Goal: Task Accomplishment & Management: Manage account settings

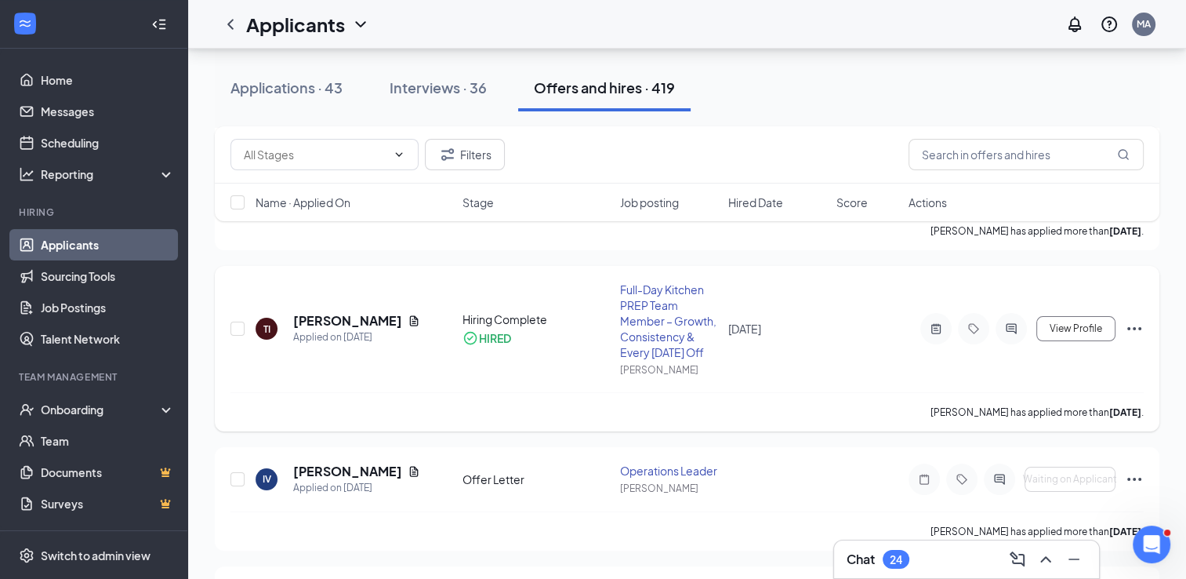
scroll to position [235, 0]
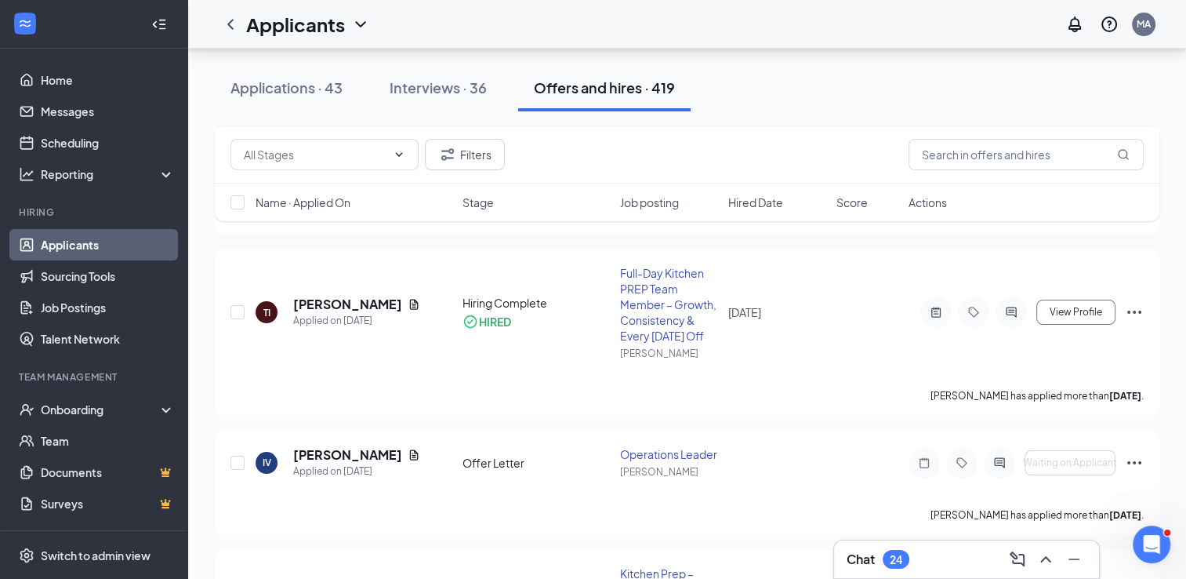
click at [863, 560] on h3 "Chat" at bounding box center [861, 558] width 28 height 17
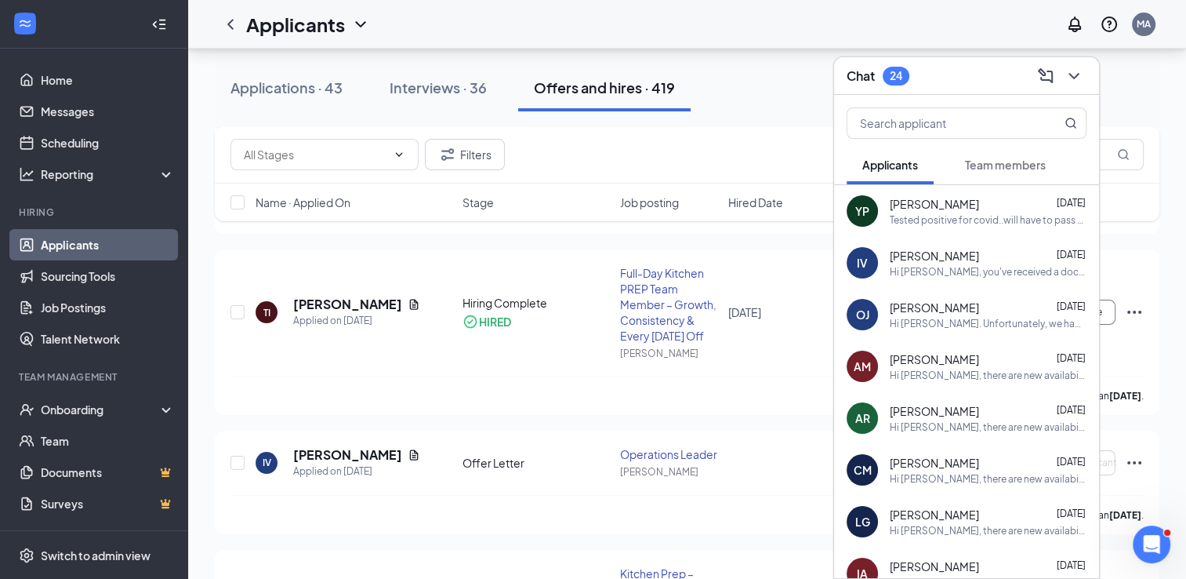
click at [1022, 155] on button "Team members" at bounding box center [1005, 164] width 112 height 39
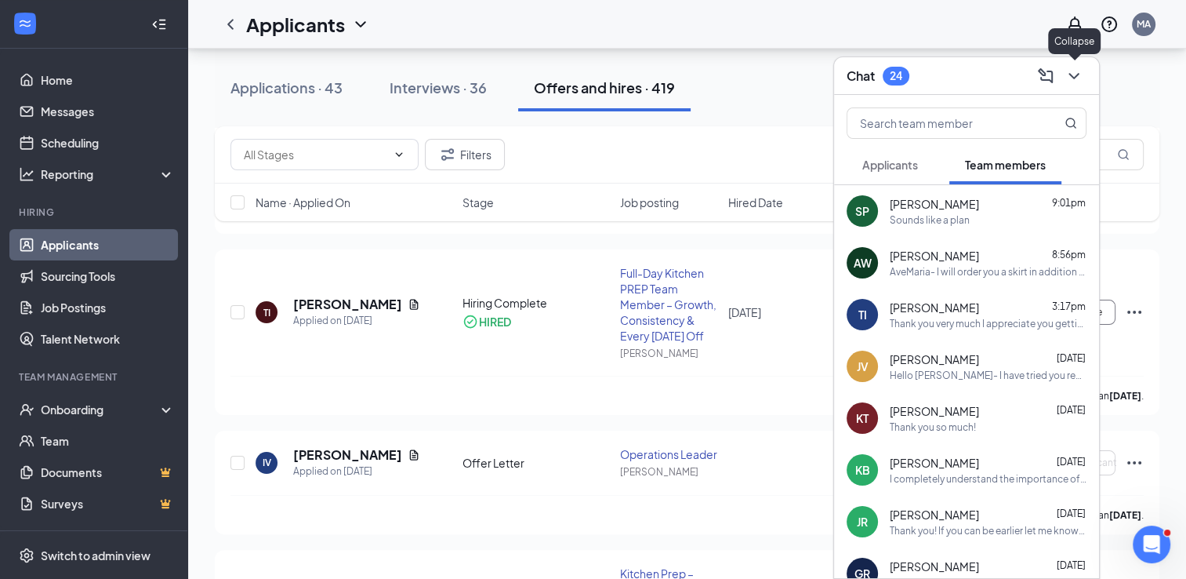
click at [1069, 71] on icon "ChevronDown" at bounding box center [1074, 76] width 19 height 19
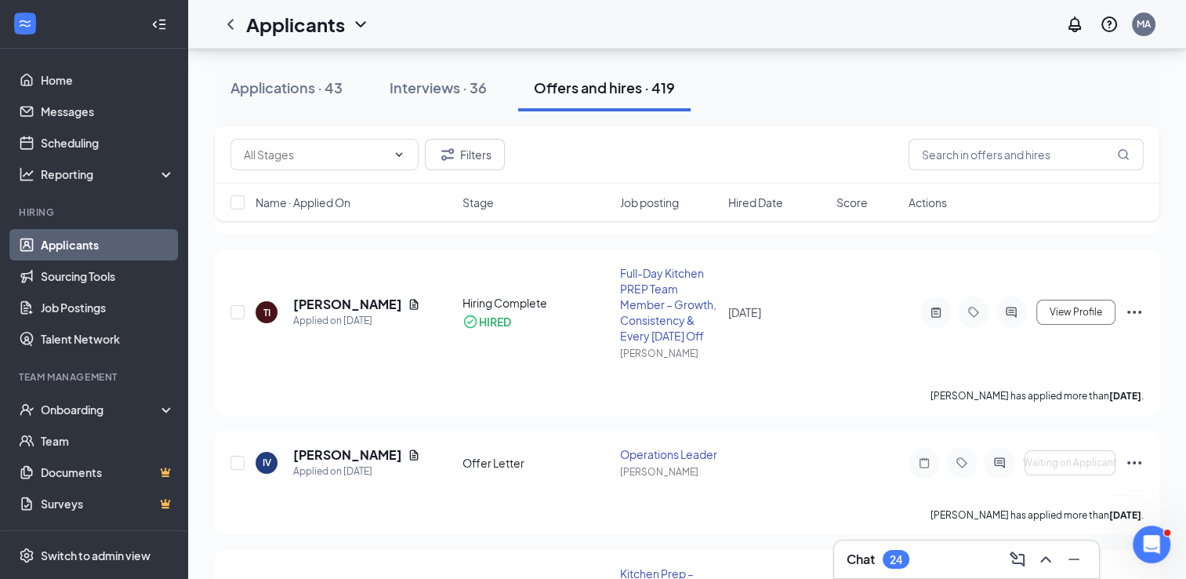
click at [898, 96] on div "Applications · 43 Interviews · 36 Offers and hires · 419" at bounding box center [687, 87] width 945 height 47
click at [254, 78] on div "Applications · 43" at bounding box center [286, 88] width 112 height 20
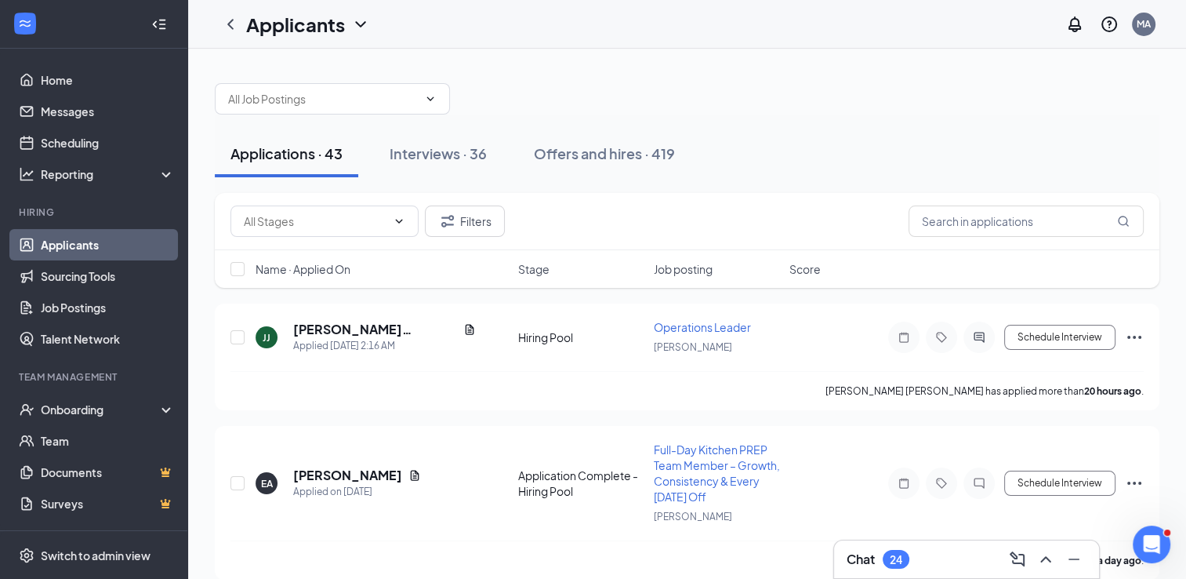
click at [802, 114] on div "Applications · 43 Interviews · 36 Offers and hires · 419" at bounding box center [687, 153] width 945 height 78
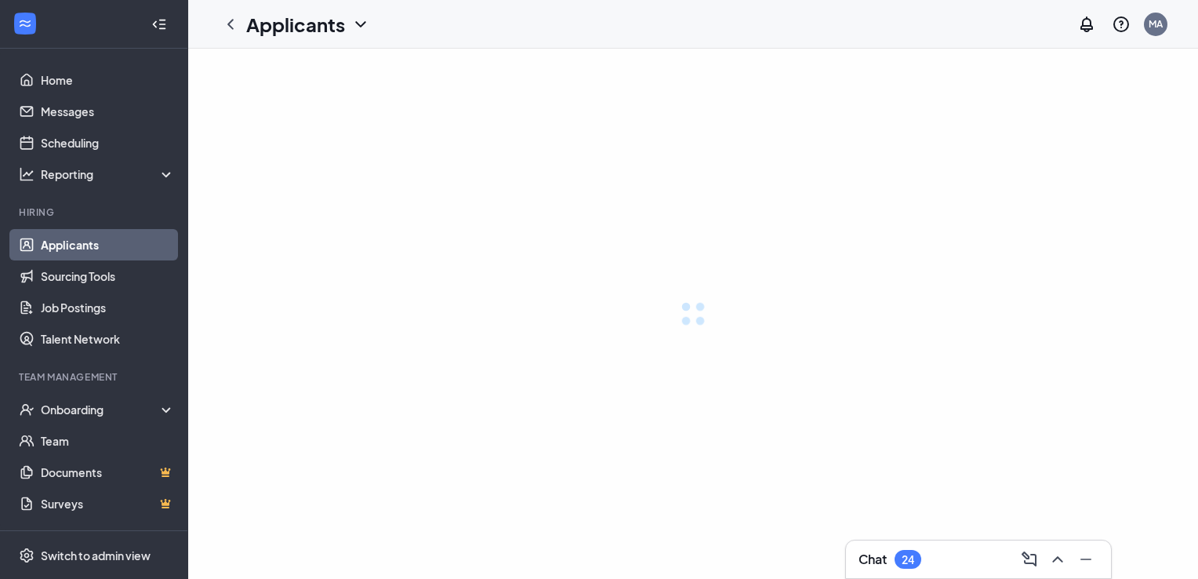
click at [916, 561] on div "24" at bounding box center [908, 559] width 27 height 19
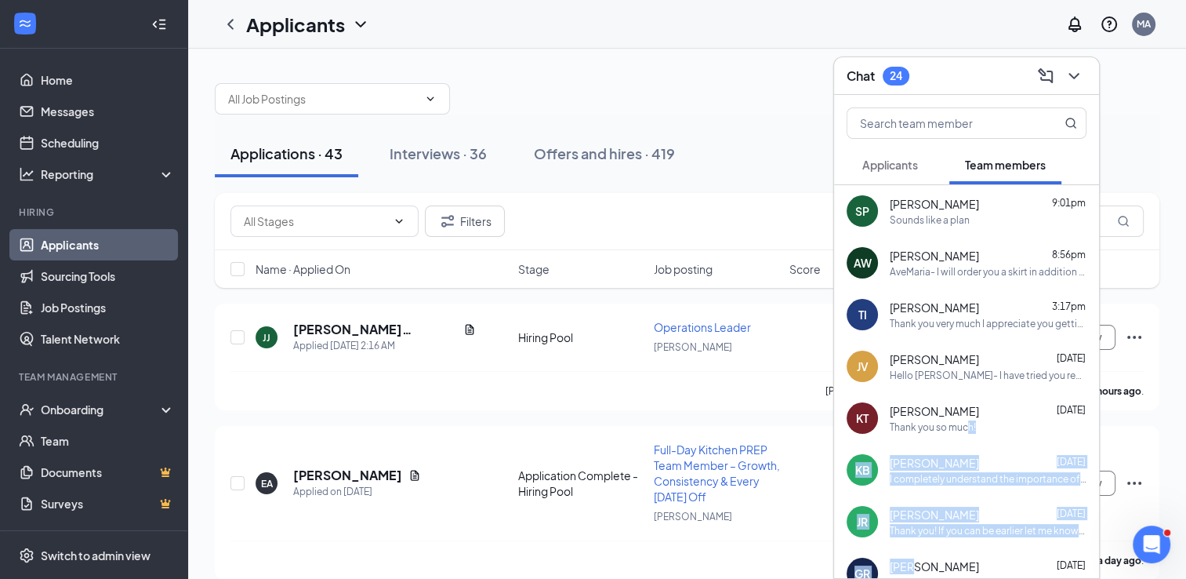
drag, startPoint x: 916, startPoint y: 561, endPoint x: 966, endPoint y: 425, distance: 145.1
click at [1073, 74] on icon "ChevronDown" at bounding box center [1074, 76] width 19 height 19
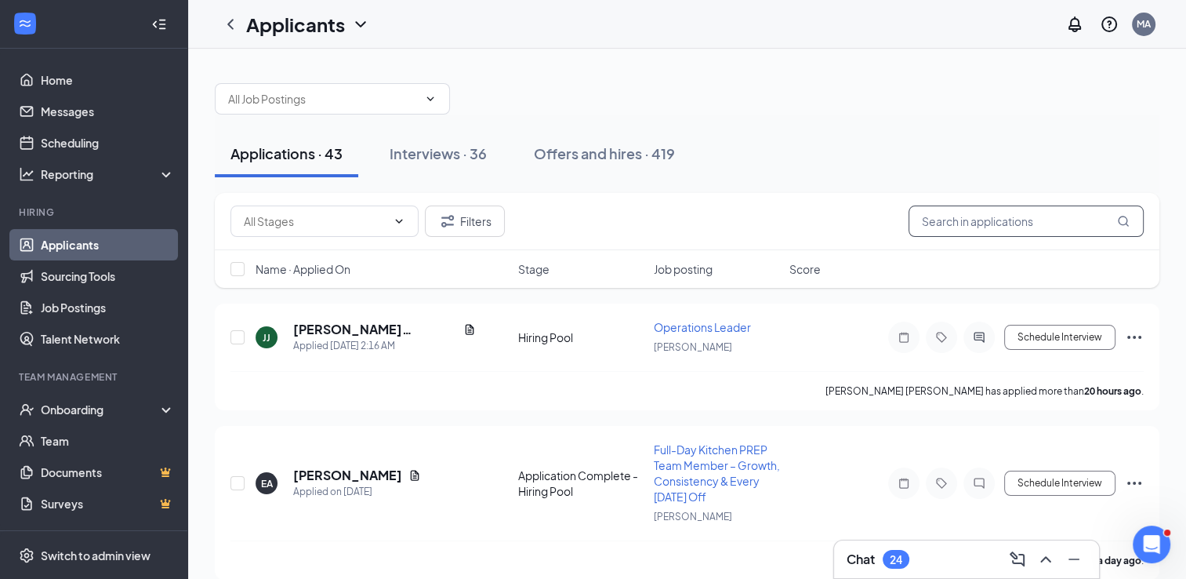
drag, startPoint x: 1023, startPoint y: 218, endPoint x: 1004, endPoint y: 213, distance: 20.2
click at [1007, 215] on input "text" at bounding box center [1026, 220] width 235 height 31
type input "[PERSON_NAME]"
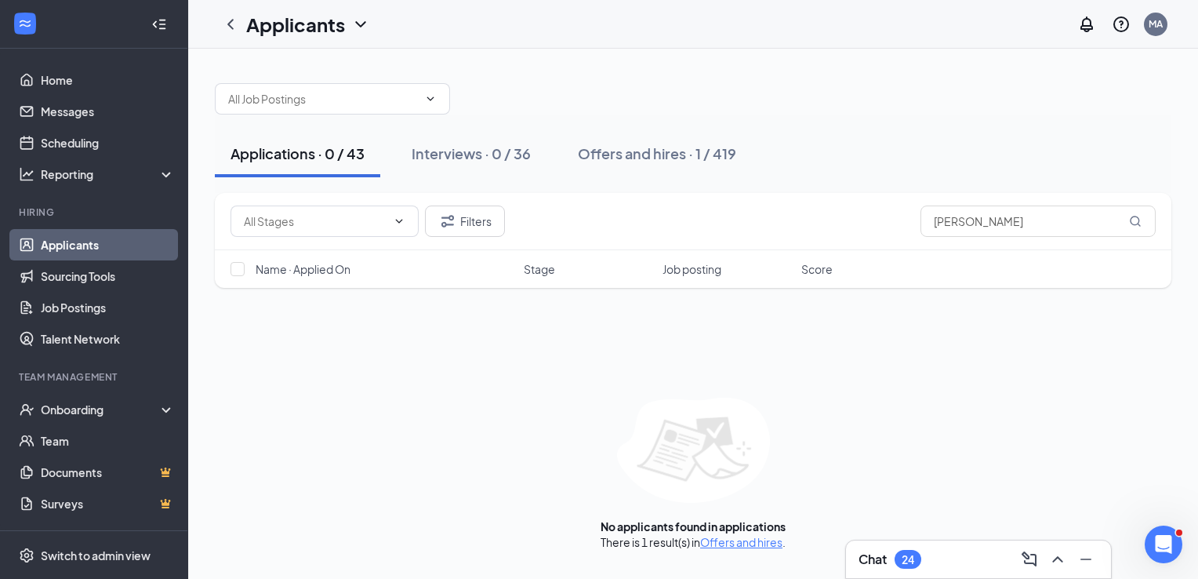
click at [884, 569] on div "Chat 24" at bounding box center [978, 558] width 240 height 25
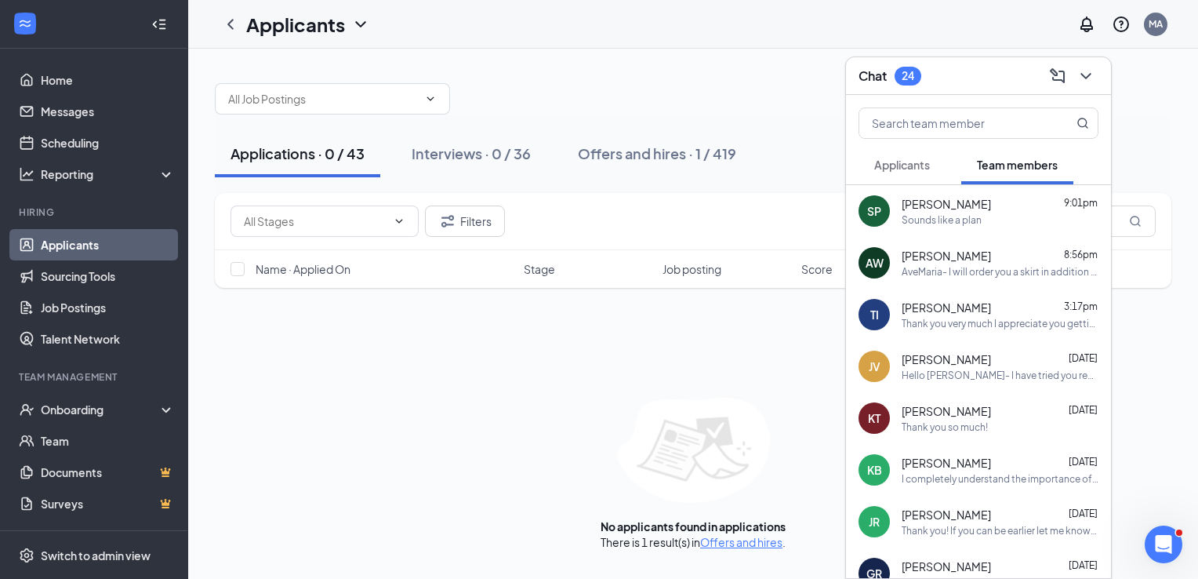
click at [728, 108] on div at bounding box center [693, 90] width 956 height 47
click at [643, 87] on div at bounding box center [693, 90] width 956 height 47
click at [677, 169] on button "Offers and hires · 1 / 419" at bounding box center [657, 153] width 190 height 47
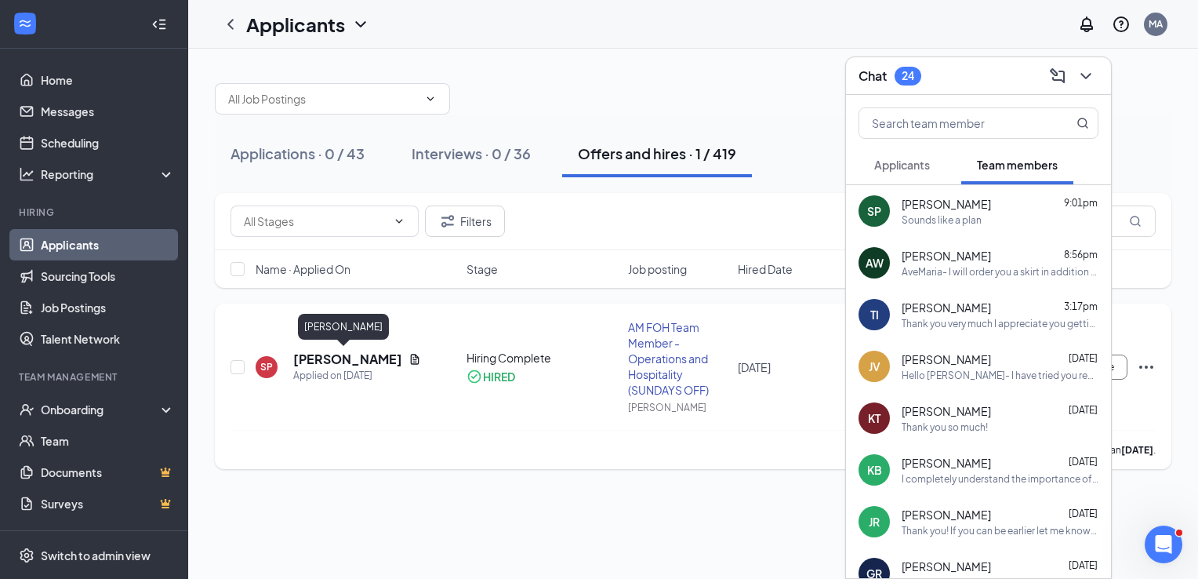
click at [310, 363] on h5 "[PERSON_NAME]" at bounding box center [347, 358] width 109 height 17
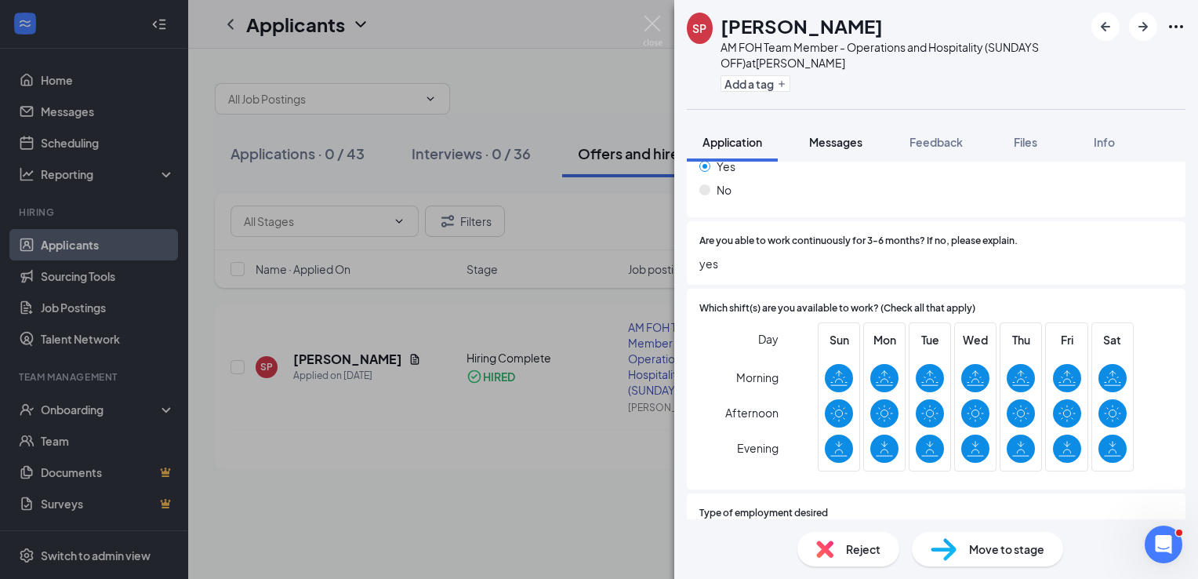
scroll to position [973, 0]
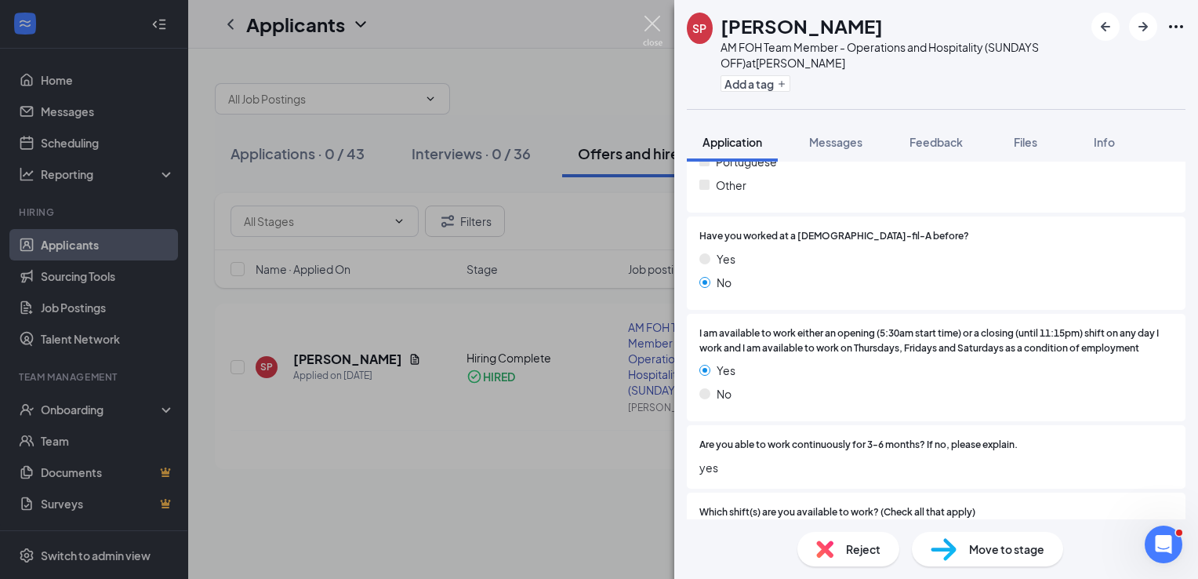
click at [646, 24] on img at bounding box center [653, 31] width 20 height 31
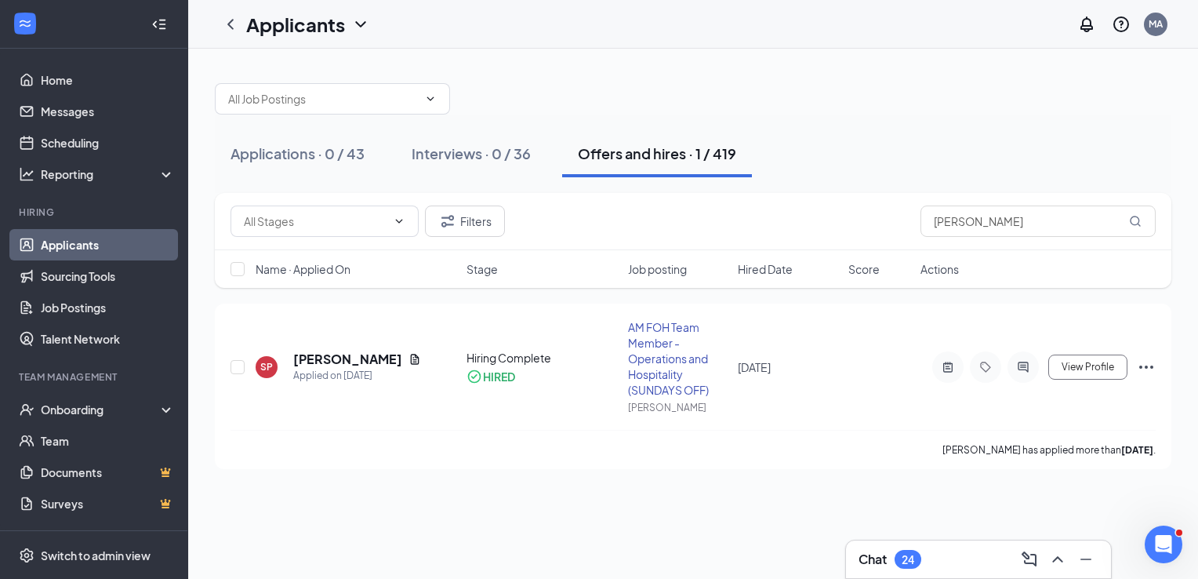
click at [900, 557] on div "24" at bounding box center [908, 559] width 27 height 19
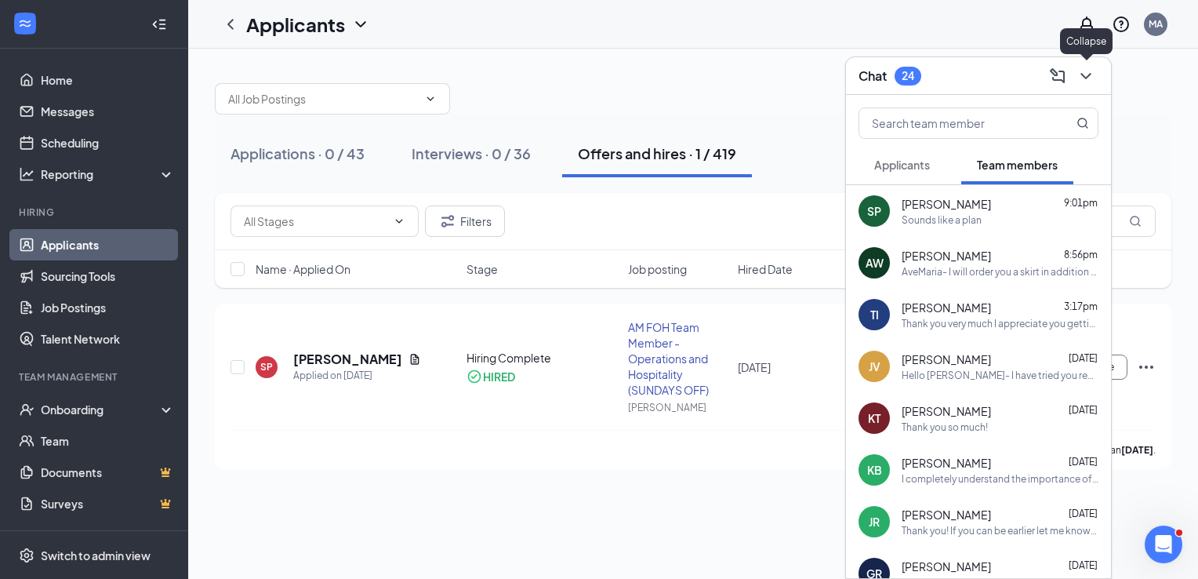
click at [1081, 73] on icon "ChevronDown" at bounding box center [1085, 76] width 19 height 19
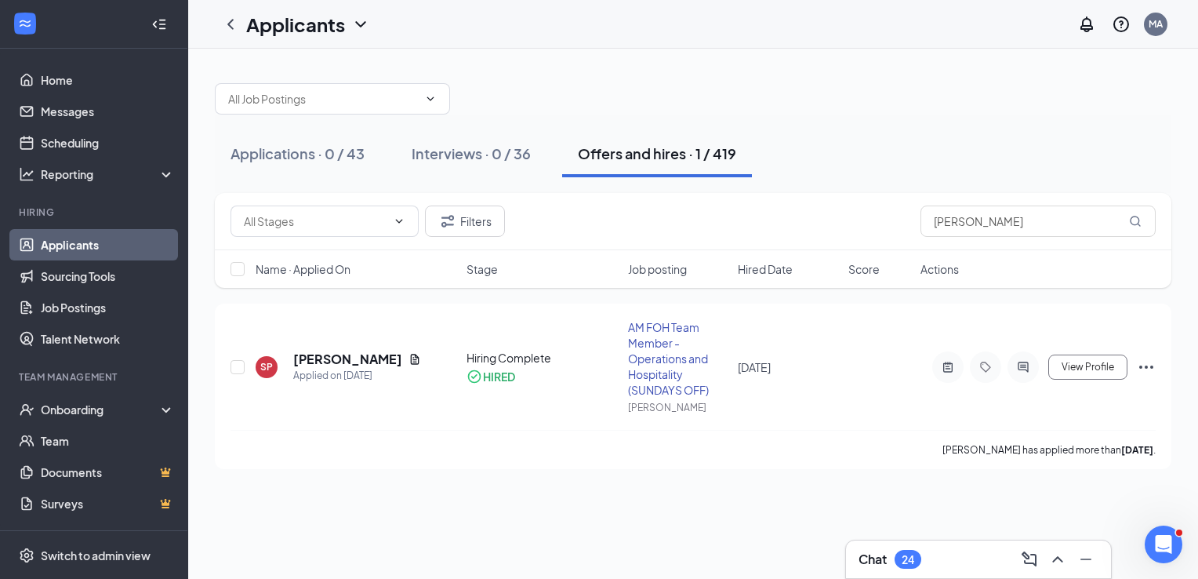
click at [1161, 82] on div at bounding box center [693, 90] width 956 height 47
